Goal: Task Accomplishment & Management: Manage account settings

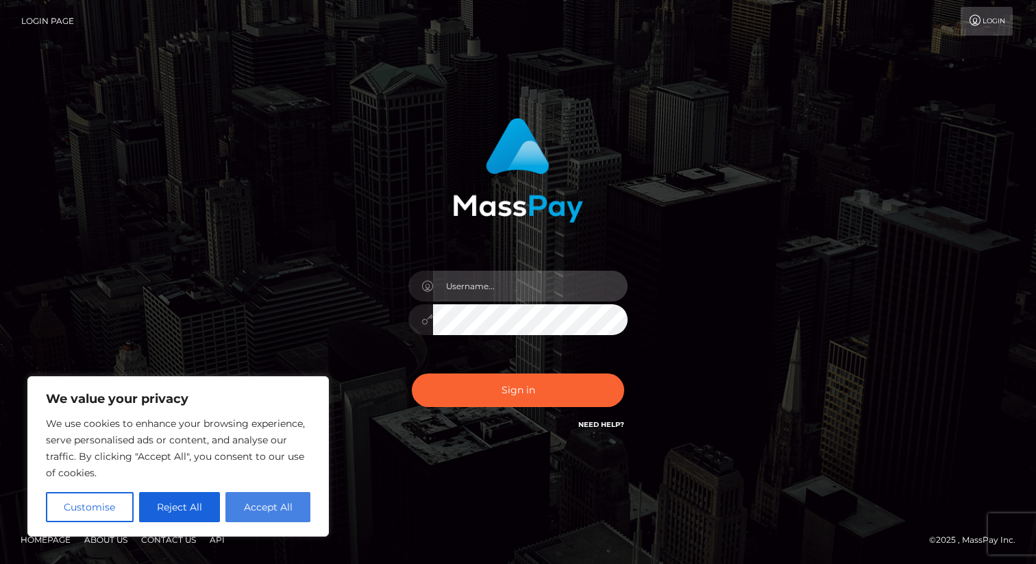
type input "mdelvalle"
click at [257, 513] on button "Accept All" at bounding box center [267, 507] width 85 height 30
checkbox input "true"
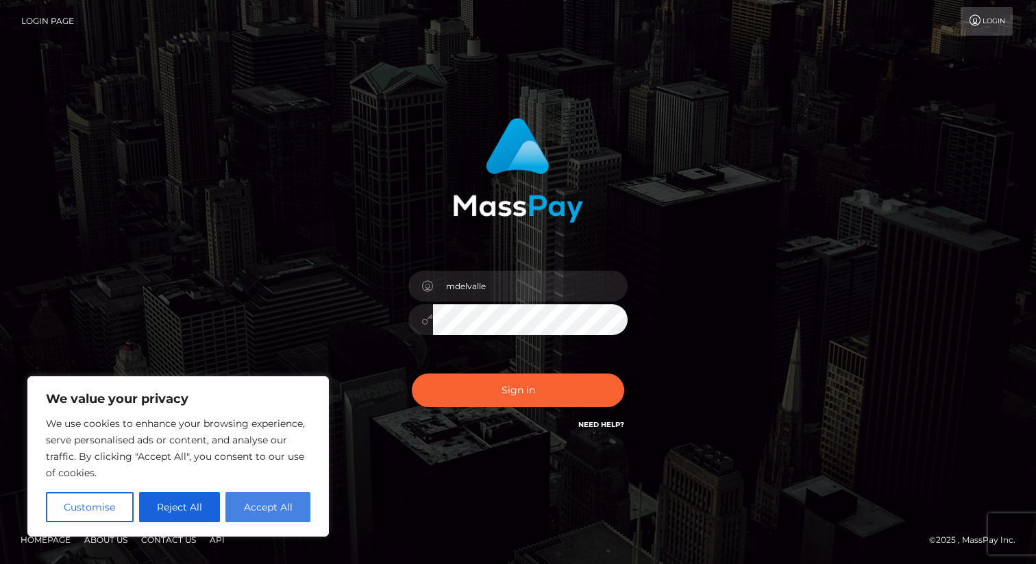
checkbox input "true"
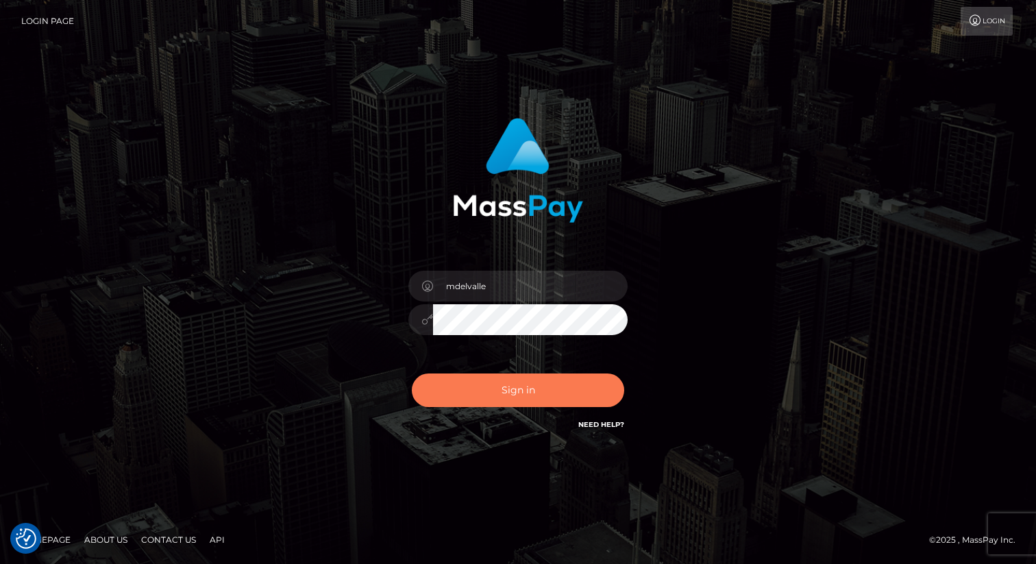
click at [465, 398] on button "Sign in" at bounding box center [518, 390] width 212 height 34
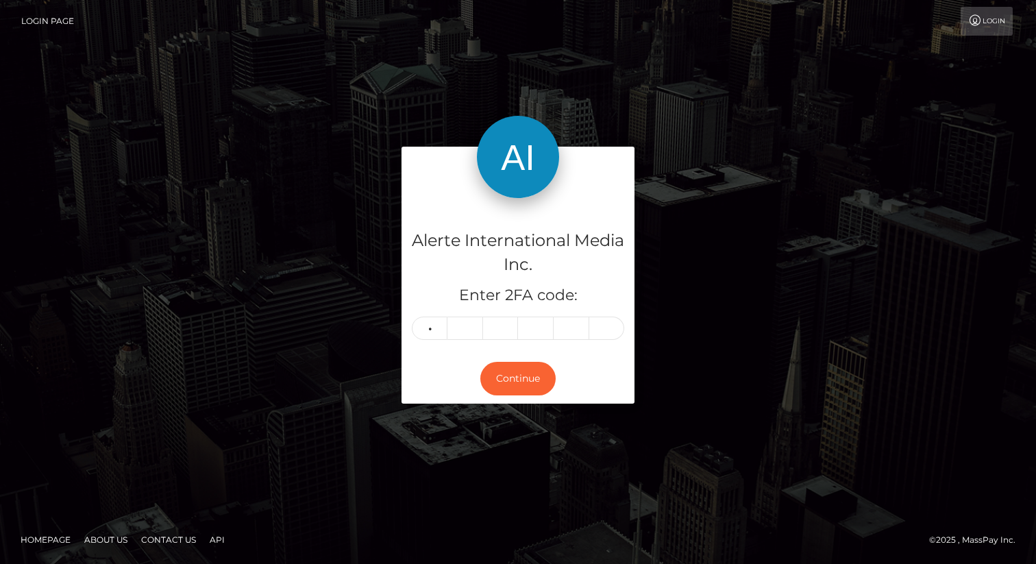
type input "8"
type input "3"
type input "2"
type input "8"
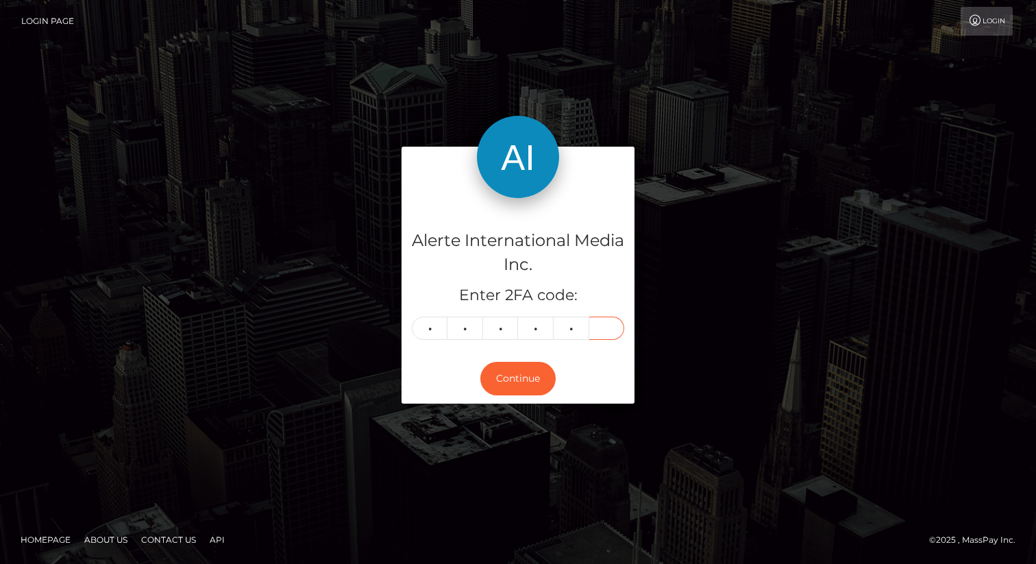
type input "0"
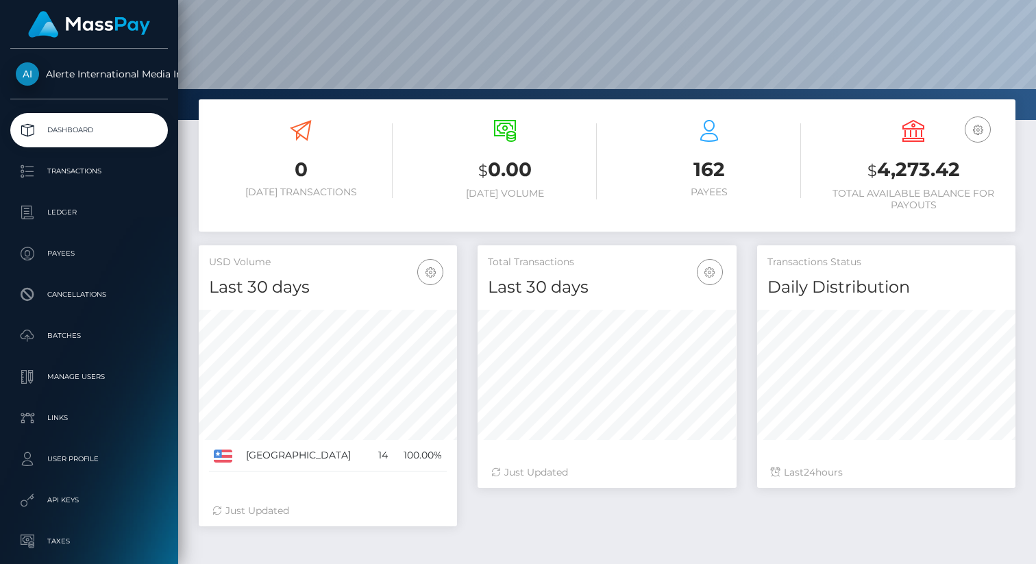
scroll to position [203, 0]
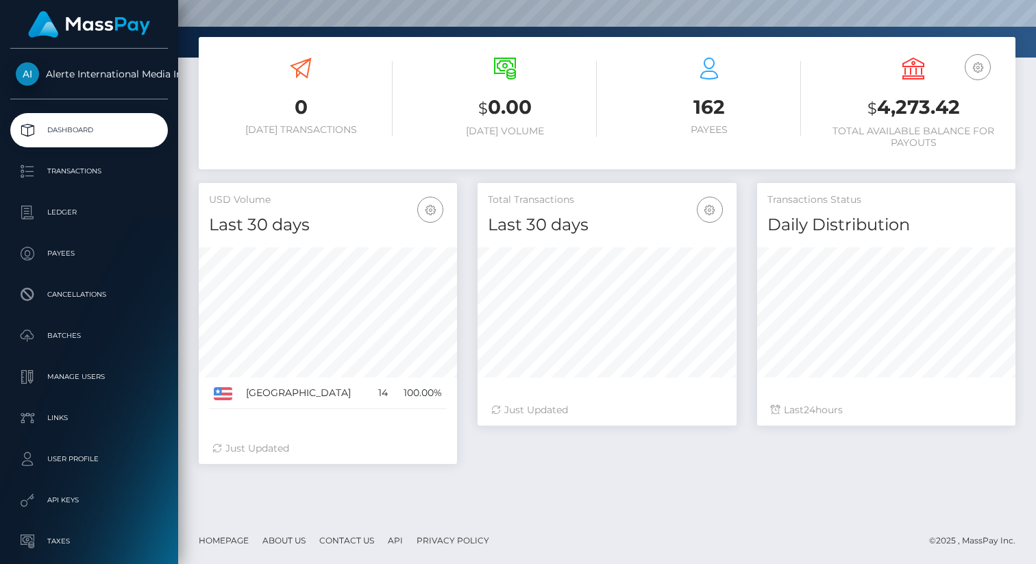
click at [899, 97] on h3 "$ 4,273.42" at bounding box center [913, 108] width 184 height 28
click at [902, 74] on icon at bounding box center [913, 69] width 22 height 22
click at [907, 107] on h3 "$ 4,273.42" at bounding box center [913, 108] width 184 height 28
click at [889, 125] on h6 "Total Available Balance for Payouts" at bounding box center [913, 136] width 184 height 23
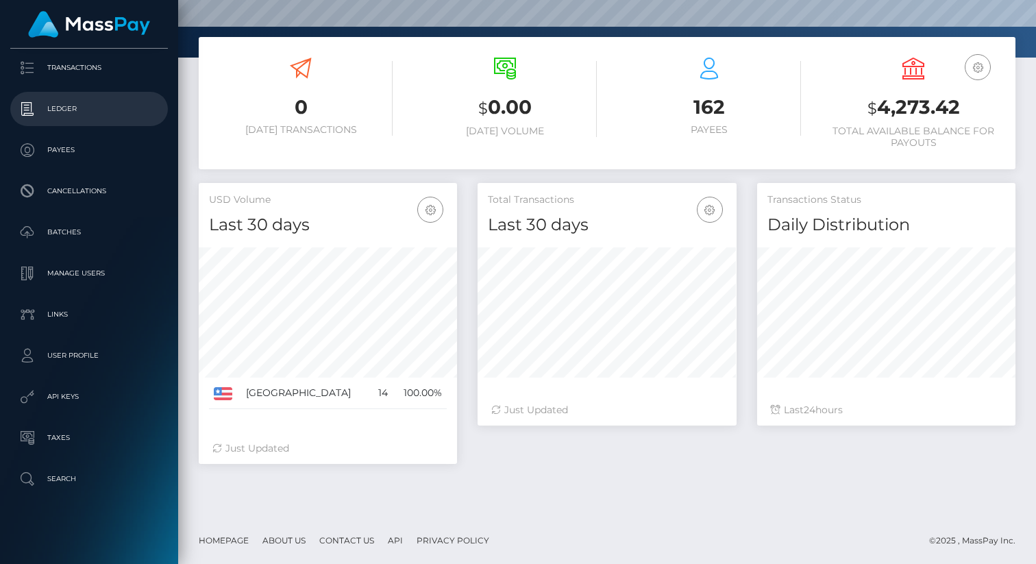
scroll to position [107, 0]
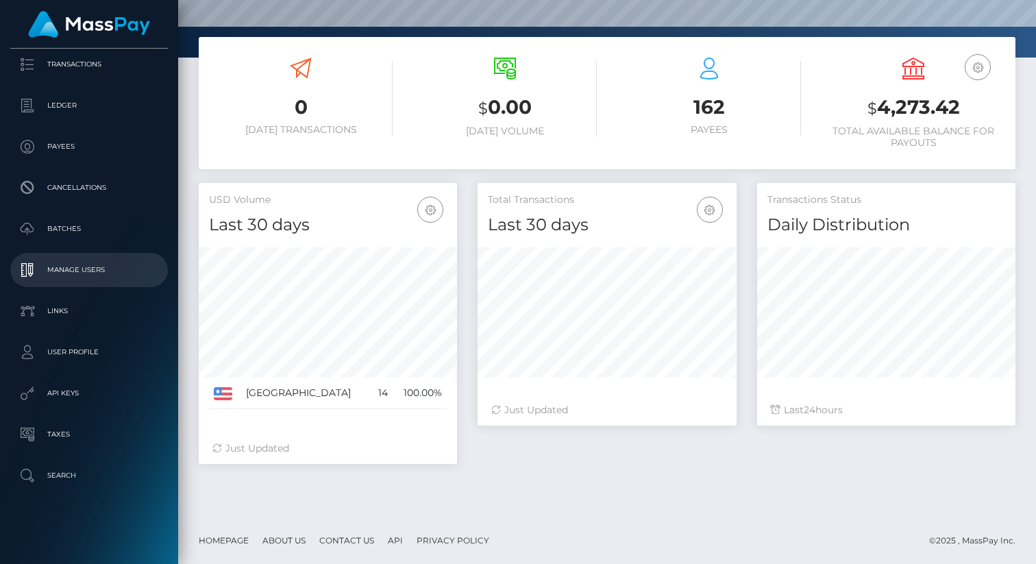
click at [101, 267] on p "Manage Users" at bounding box center [89, 270] width 147 height 21
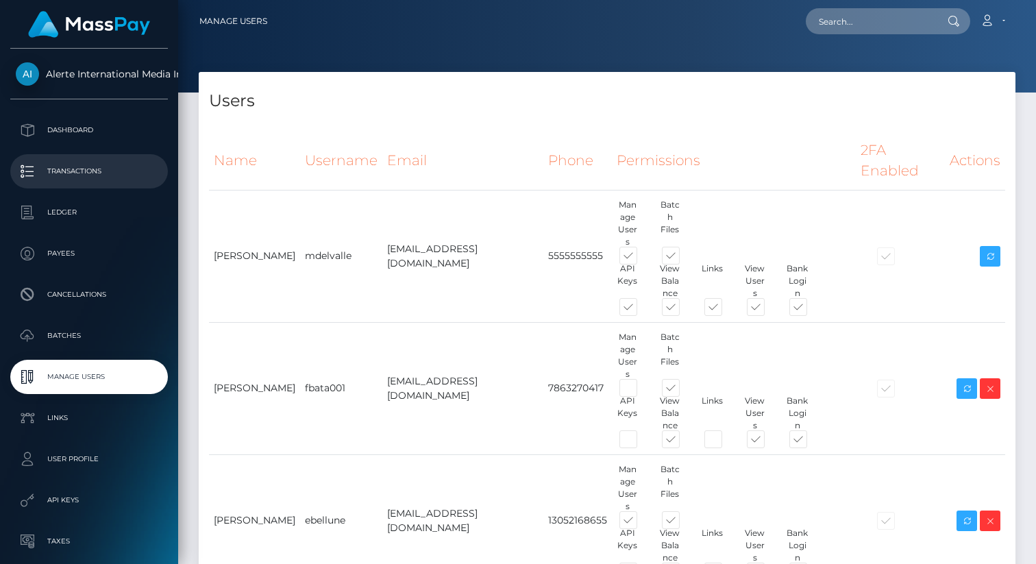
click at [113, 171] on p "Transactions" at bounding box center [89, 171] width 147 height 21
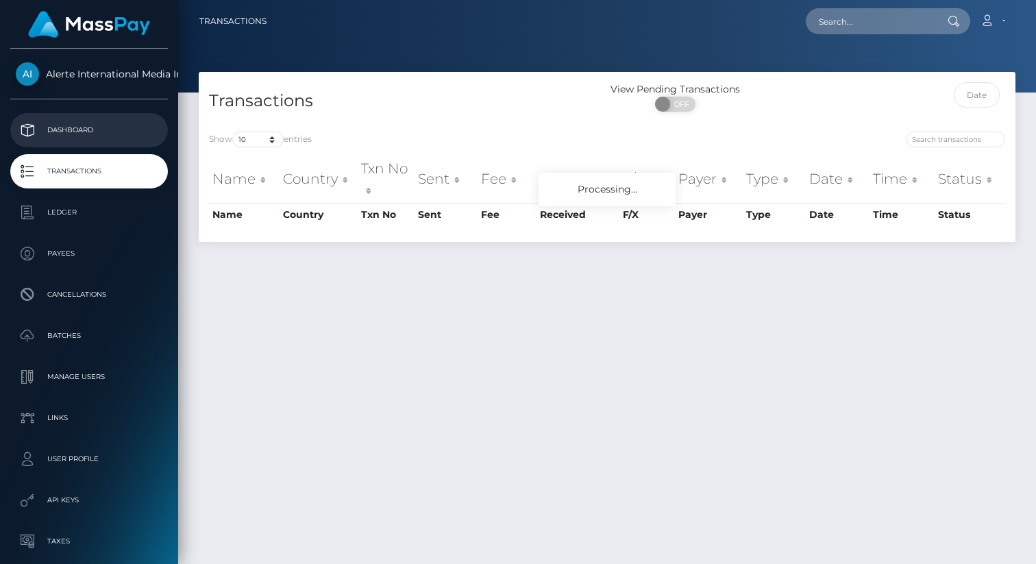
click at [123, 130] on p "Dashboard" at bounding box center [89, 130] width 147 height 21
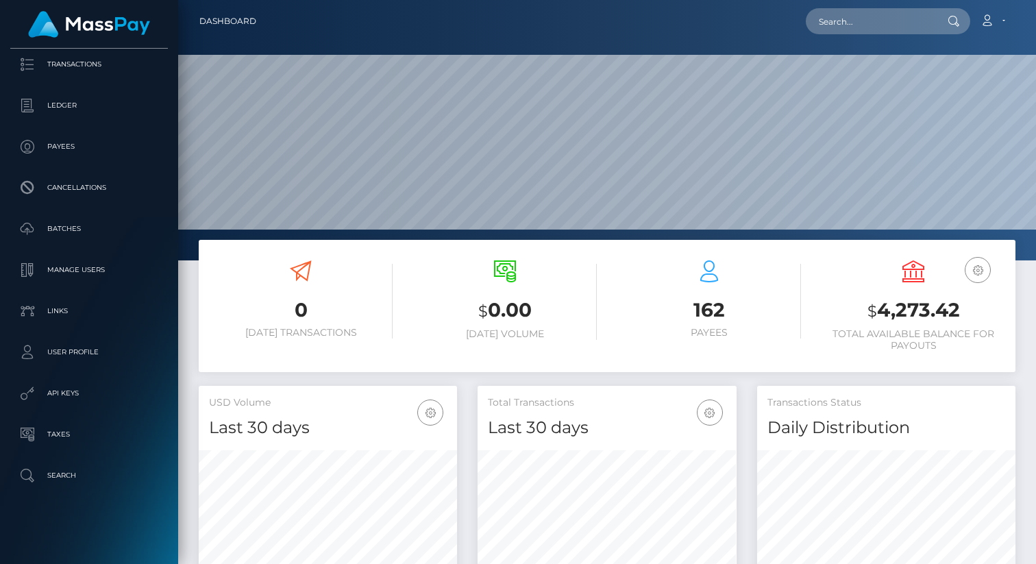
scroll to position [105, 0]
click at [79, 144] on p "Payees" at bounding box center [89, 148] width 147 height 21
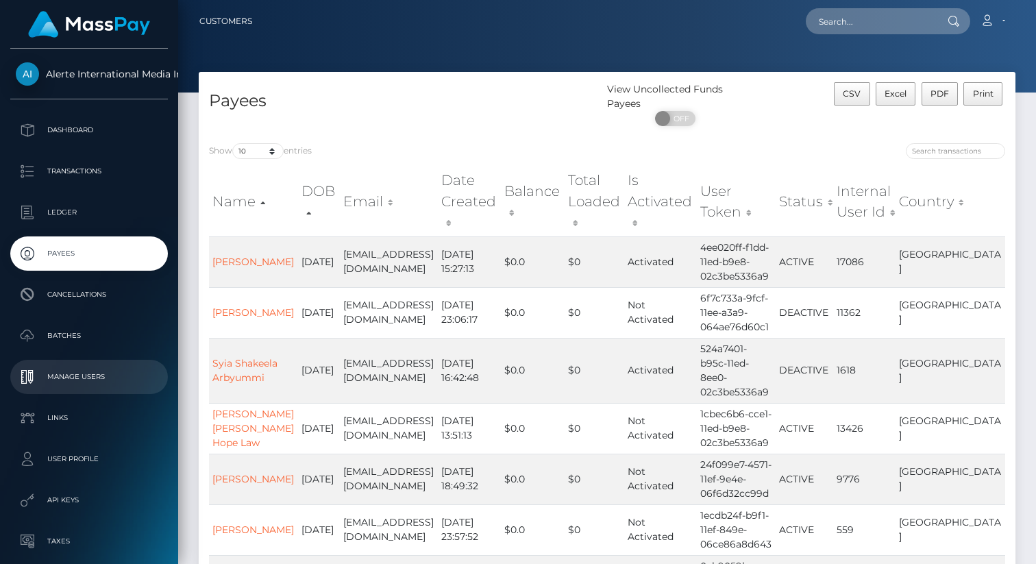
click at [95, 372] on p "Manage Users" at bounding box center [89, 376] width 147 height 21
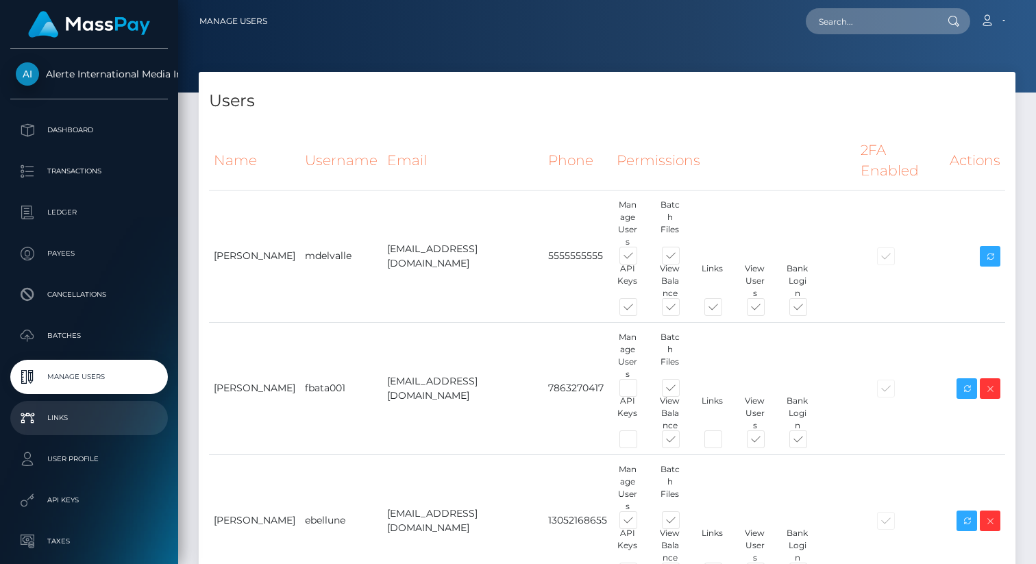
scroll to position [107, 0]
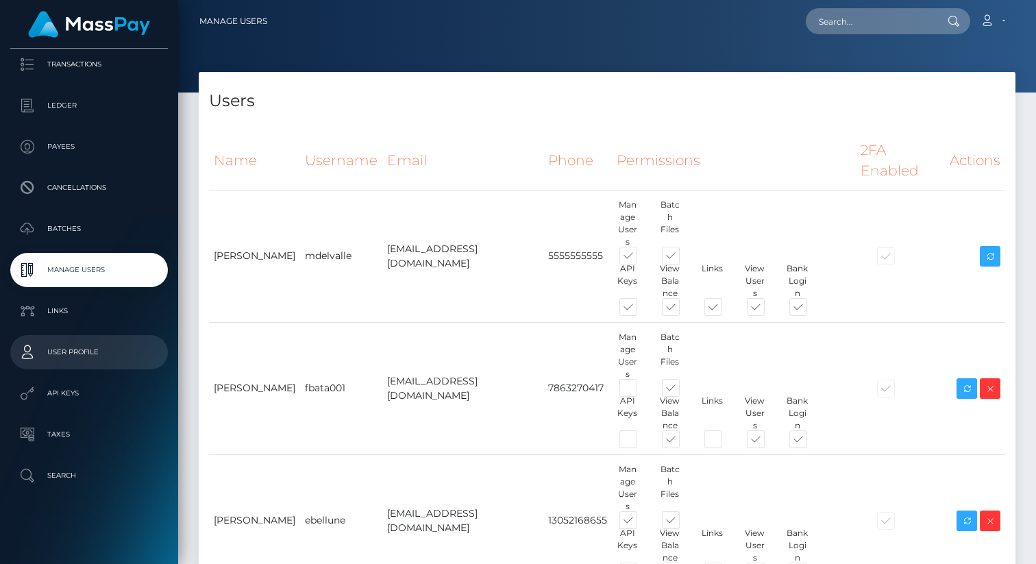
click at [103, 368] on link "User Profile" at bounding box center [89, 352] width 158 height 34
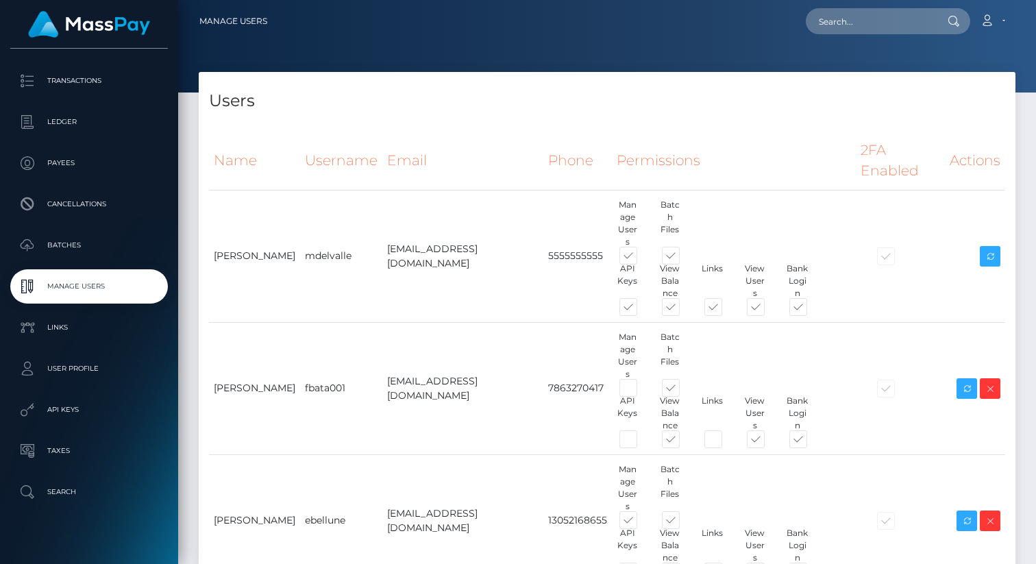
scroll to position [107, 0]
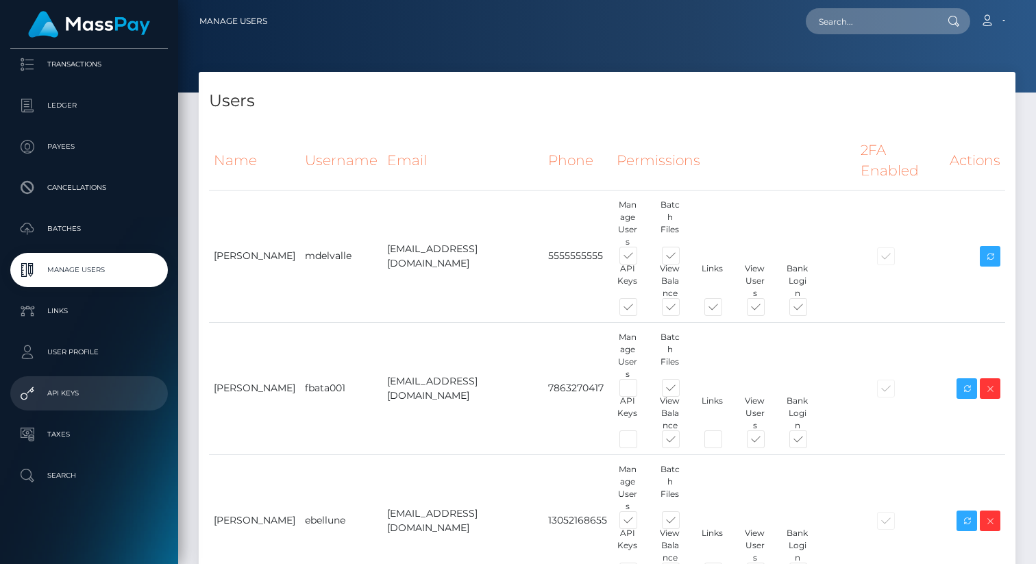
click at [79, 401] on p "API Keys" at bounding box center [89, 393] width 147 height 21
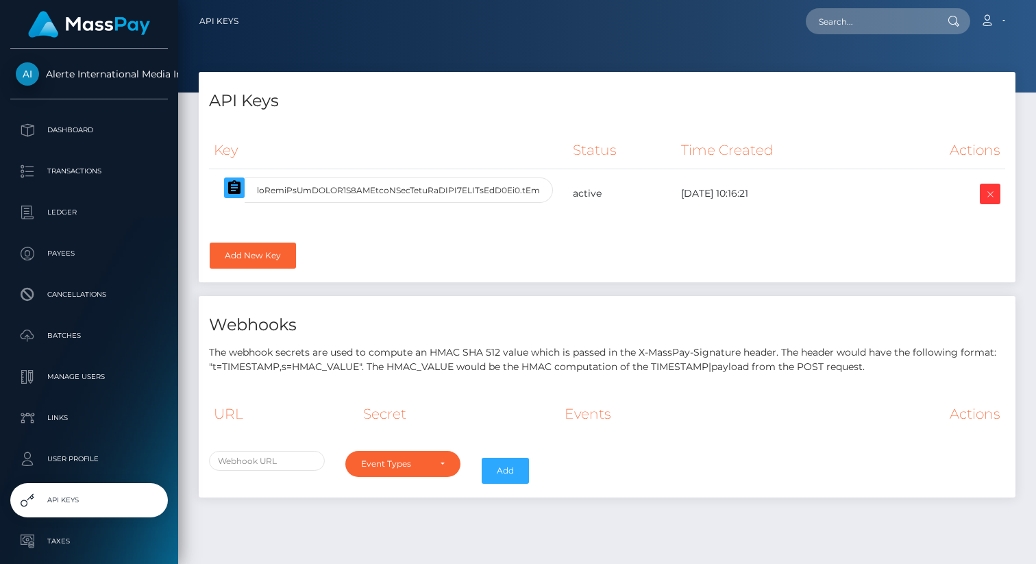
select select
click at [262, 255] on link "Add New Key" at bounding box center [253, 255] width 86 height 26
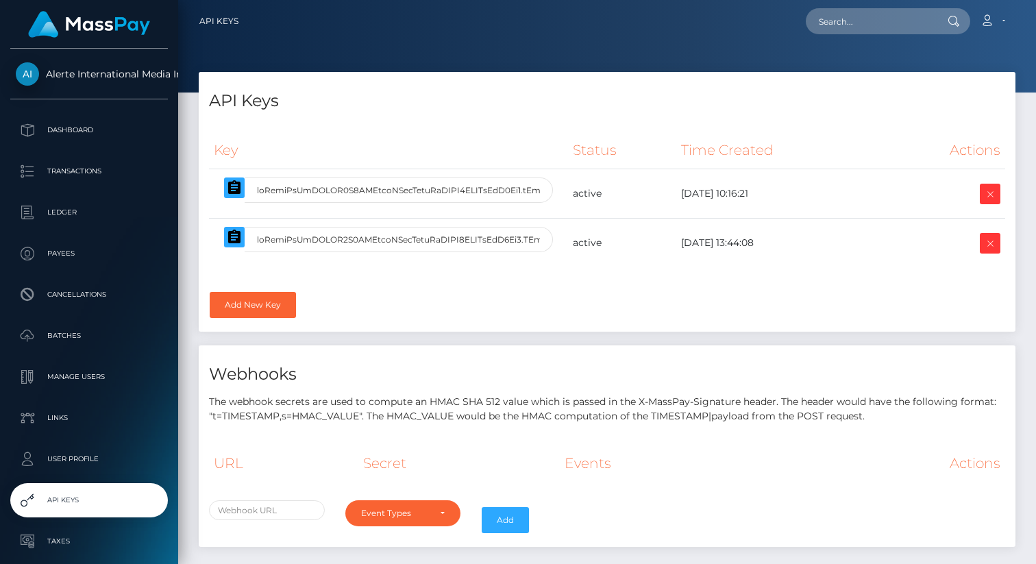
select select
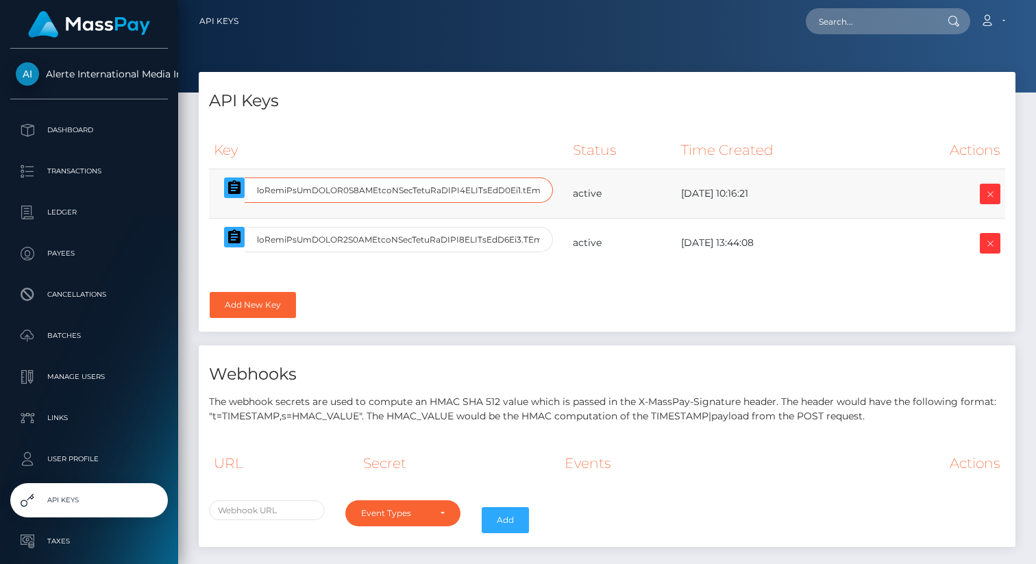
click at [509, 194] on input "text" at bounding box center [399, 189] width 308 height 25
click at [504, 203] on td at bounding box center [388, 193] width 359 height 49
click at [508, 192] on input "text" at bounding box center [399, 189] width 308 height 25
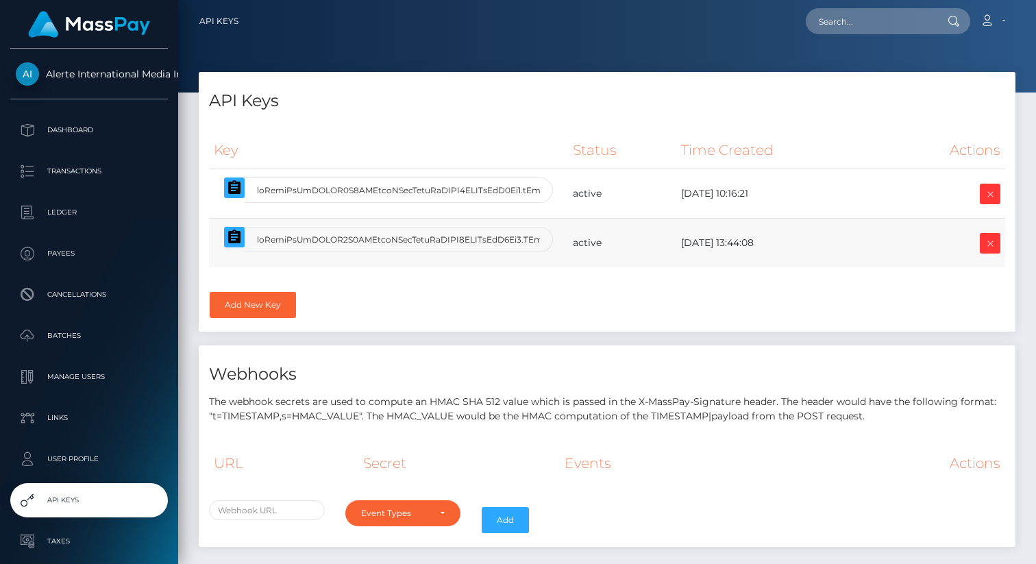
click at [514, 218] on td at bounding box center [388, 242] width 359 height 49
click at [301, 249] on input "text" at bounding box center [399, 239] width 308 height 25
click at [236, 238] on icon "button" at bounding box center [234, 236] width 12 height 14
click at [229, 239] on icon "button" at bounding box center [234, 236] width 12 height 14
click at [987, 190] on icon at bounding box center [989, 194] width 16 height 17
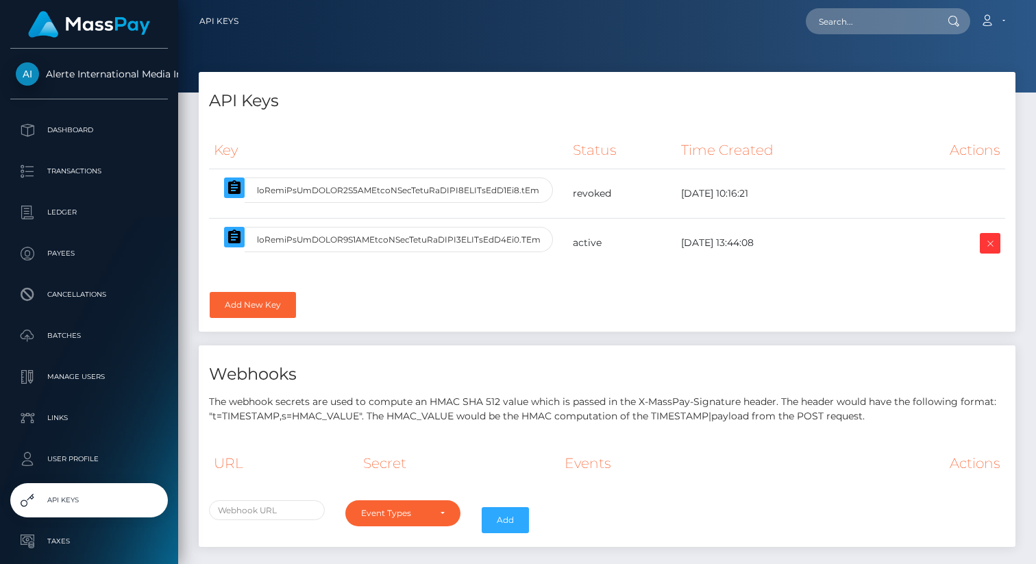
select select
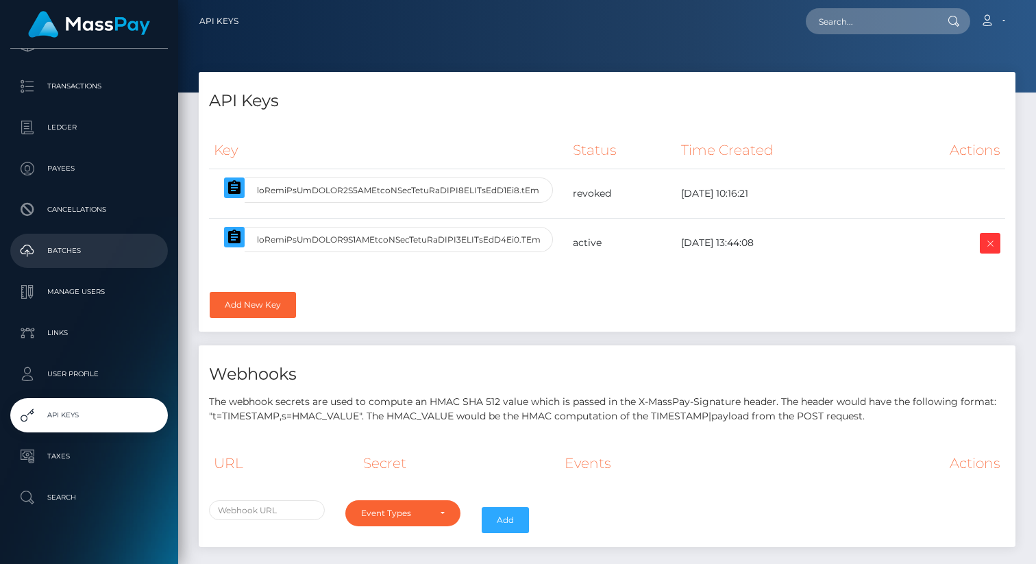
scroll to position [107, 0]
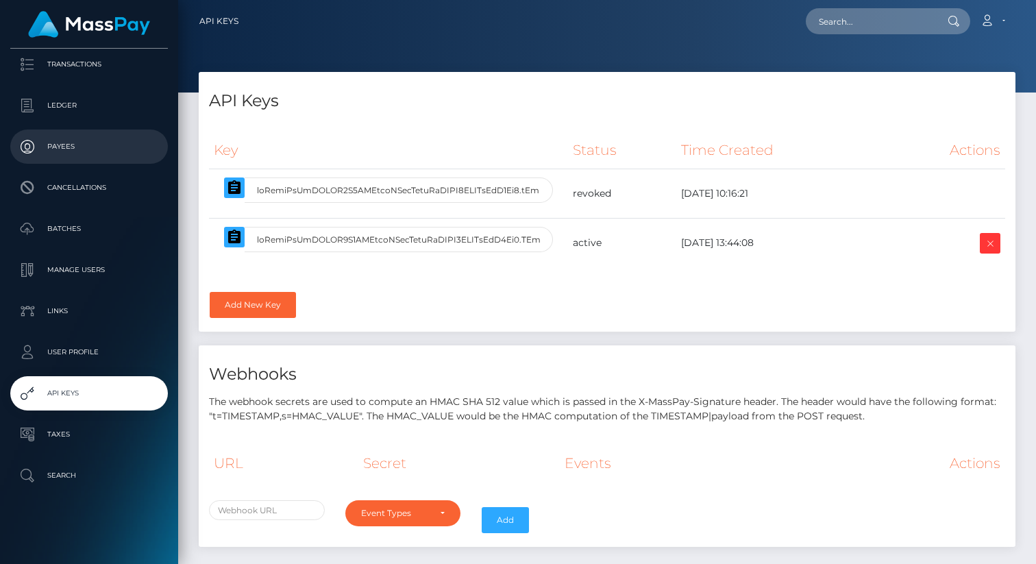
click at [101, 145] on p "Payees" at bounding box center [89, 146] width 147 height 21
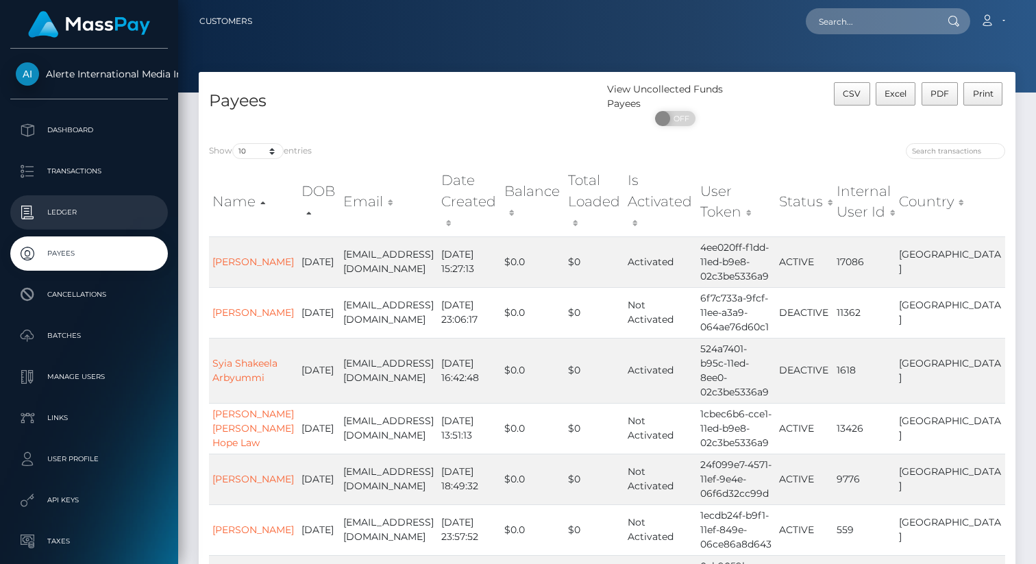
click at [76, 203] on p "Ledger" at bounding box center [89, 212] width 147 height 21
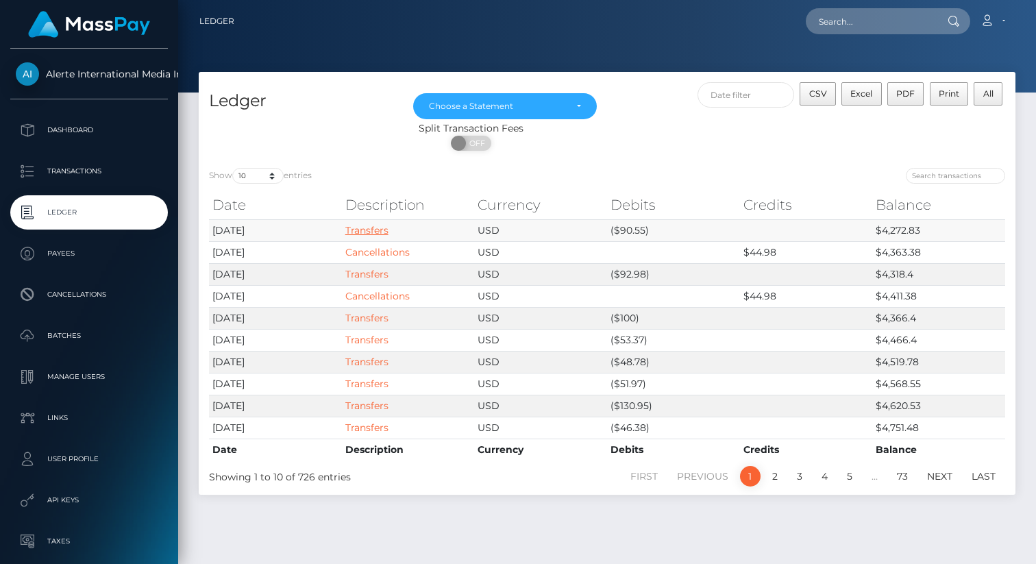
click at [376, 232] on link "Transfers" at bounding box center [366, 230] width 43 height 12
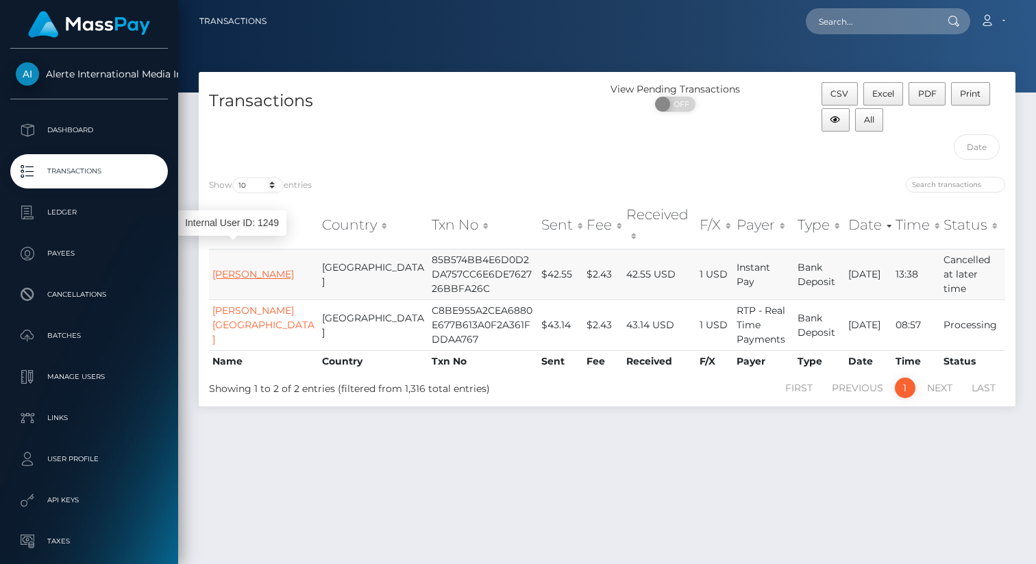
click at [238, 268] on link "[PERSON_NAME]" at bounding box center [253, 274] width 82 height 12
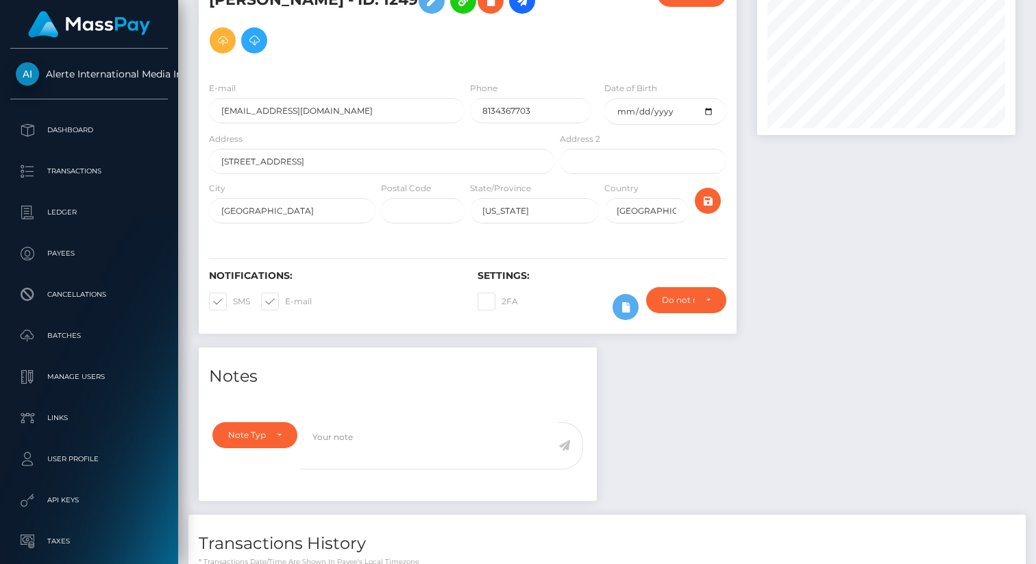
scroll to position [121, 0]
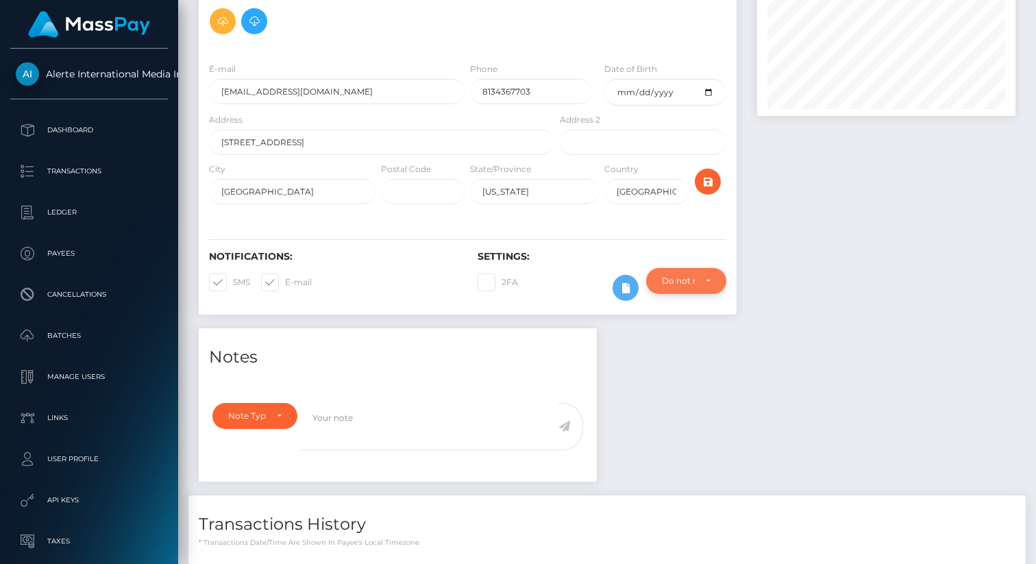
click at [704, 281] on div "Do not require" at bounding box center [686, 280] width 49 height 11
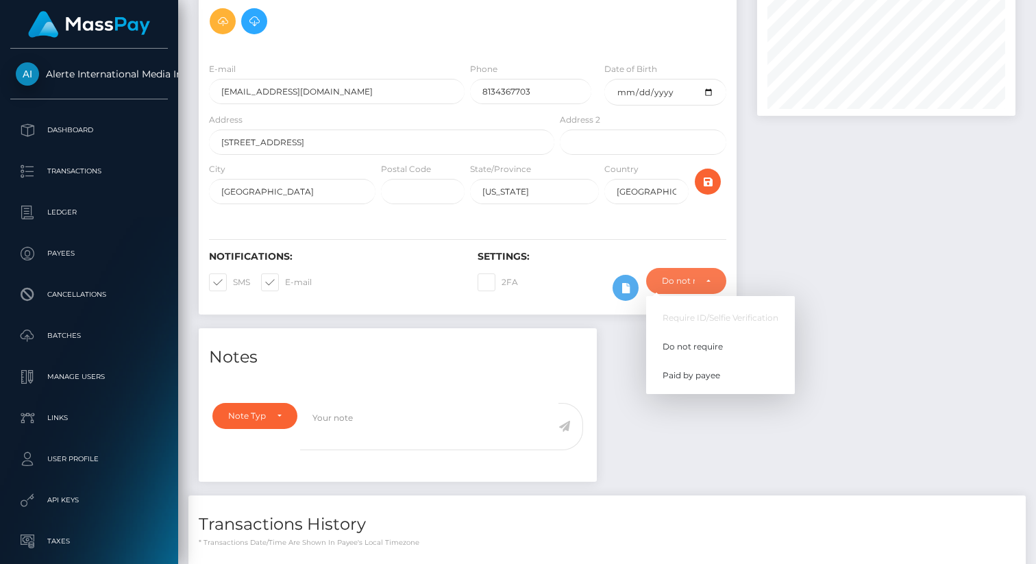
click at [841, 259] on div at bounding box center [886, 139] width 279 height 377
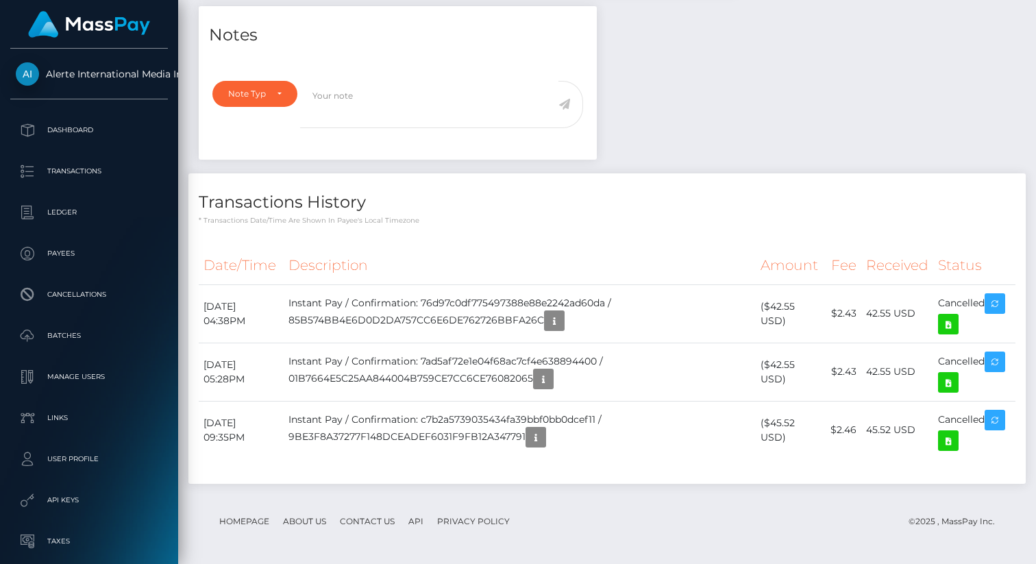
scroll to position [444, 0]
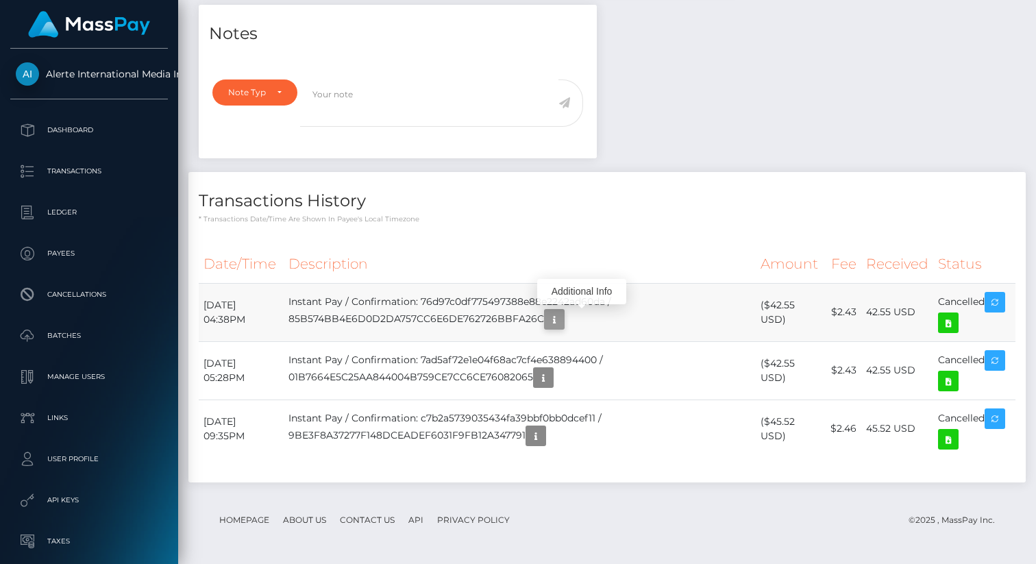
click at [562, 315] on icon "button" at bounding box center [554, 319] width 16 height 17
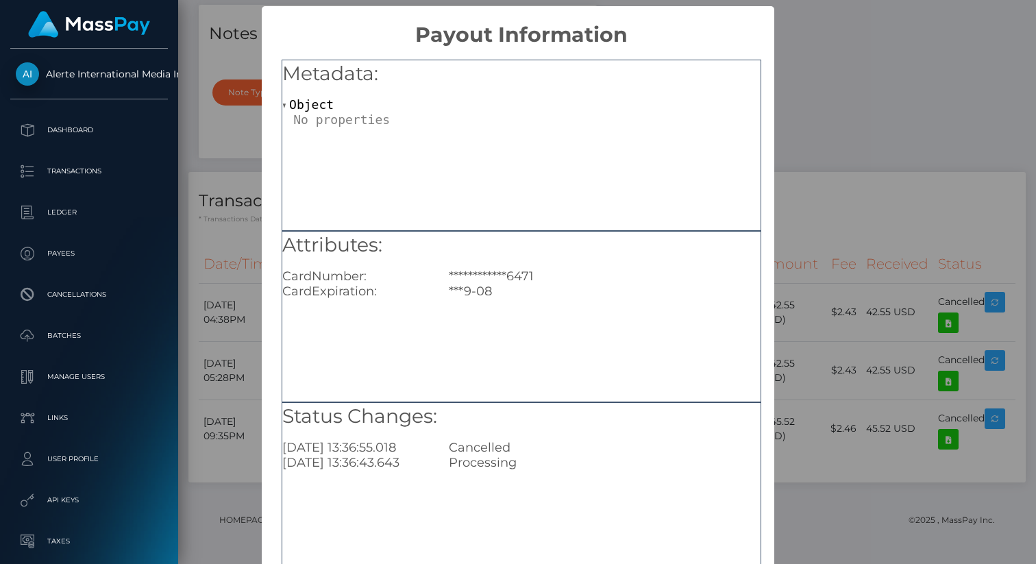
scroll to position [88, 0]
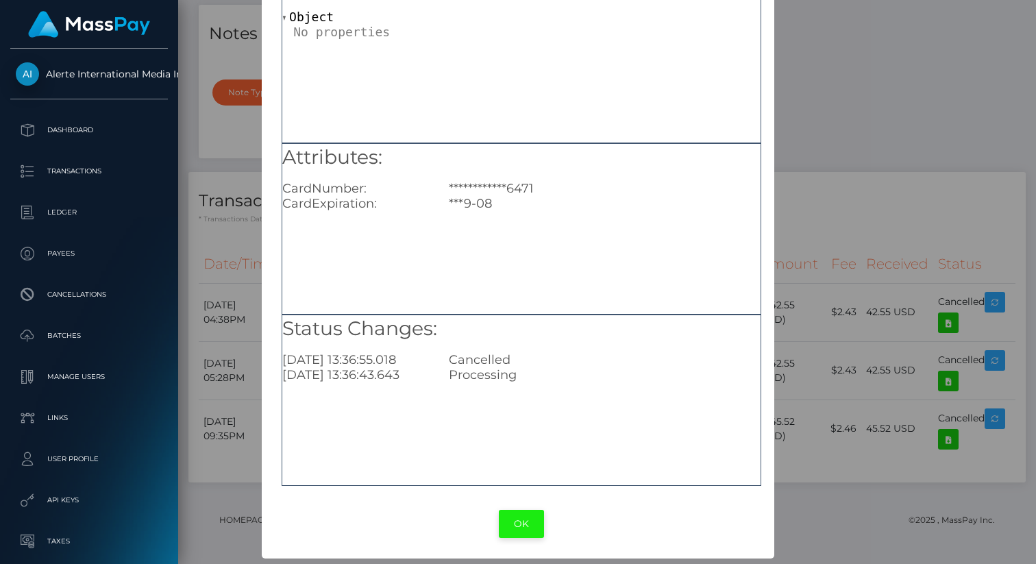
click at [527, 532] on button "OK" at bounding box center [521, 524] width 45 height 28
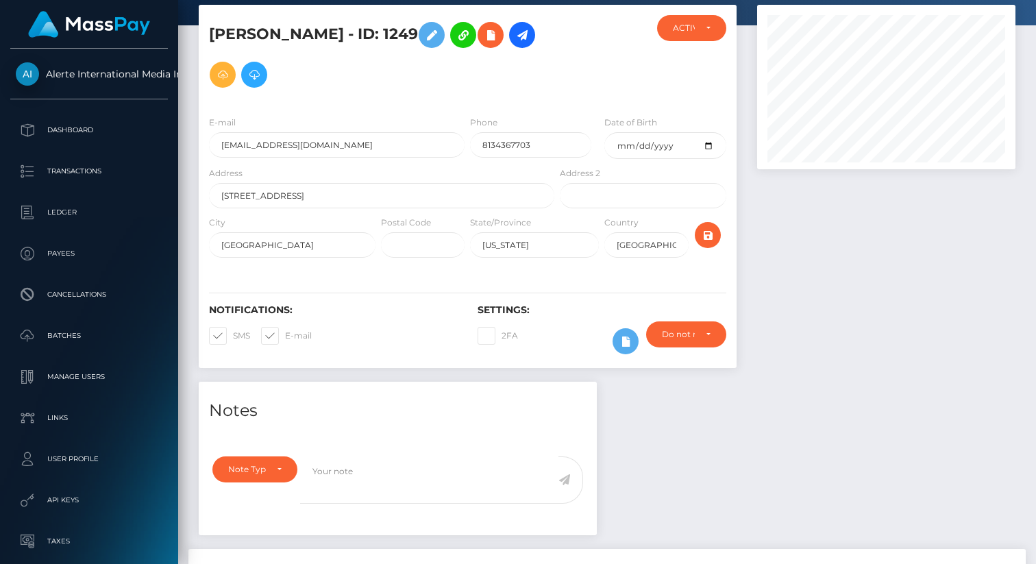
scroll to position [0, 0]
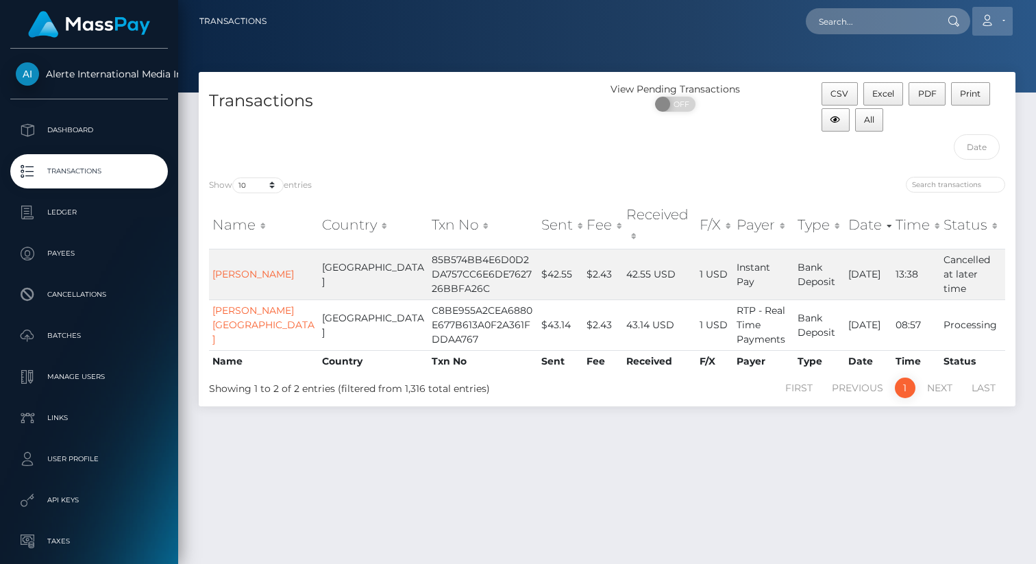
click at [989, 18] on icon at bounding box center [986, 20] width 14 height 11
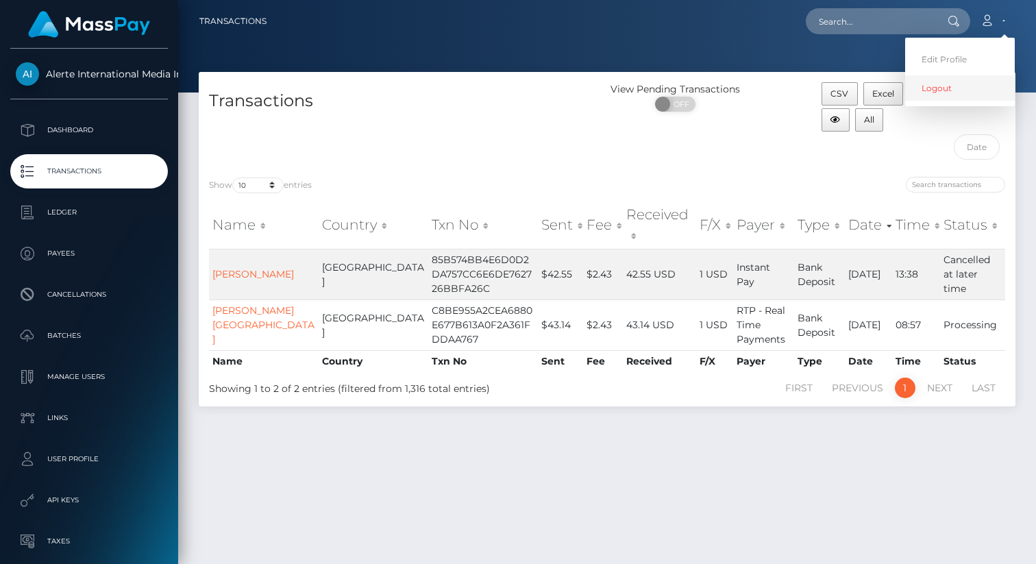
click at [958, 89] on link "Logout" at bounding box center [960, 87] width 110 height 25
